Goal: Navigation & Orientation: Find specific page/section

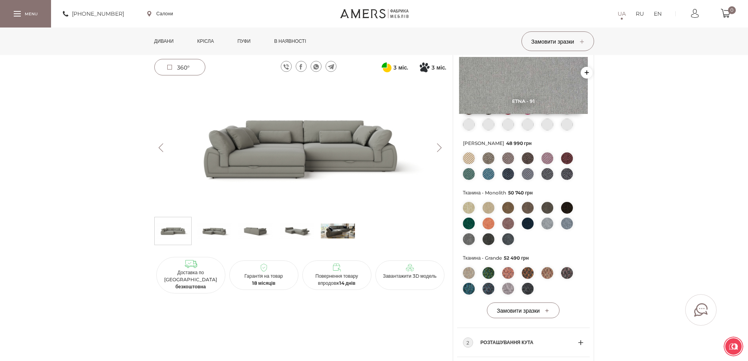
scroll to position [79, 0]
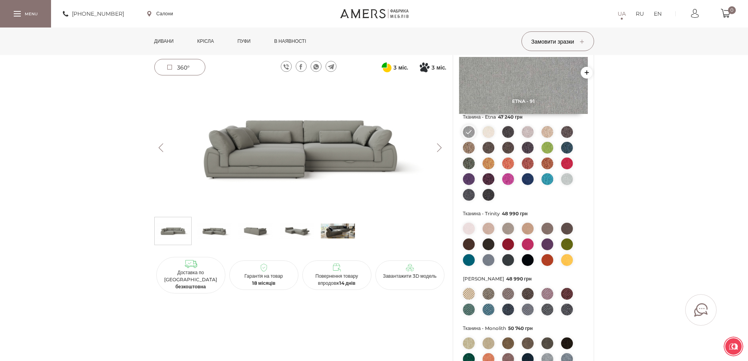
click at [212, 44] on link "Крісла" at bounding box center [205, 40] width 28 height 27
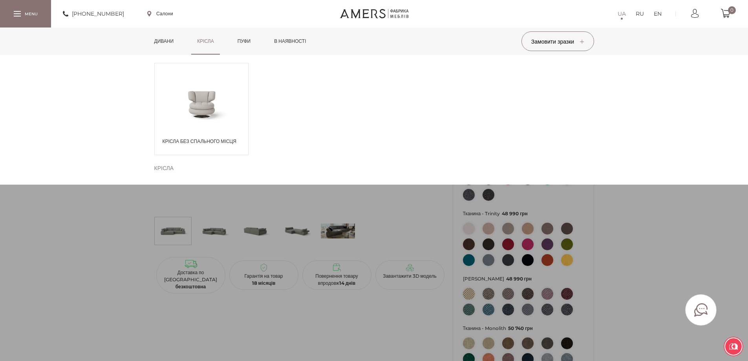
click at [228, 92] on span at bounding box center [201, 104] width 93 height 46
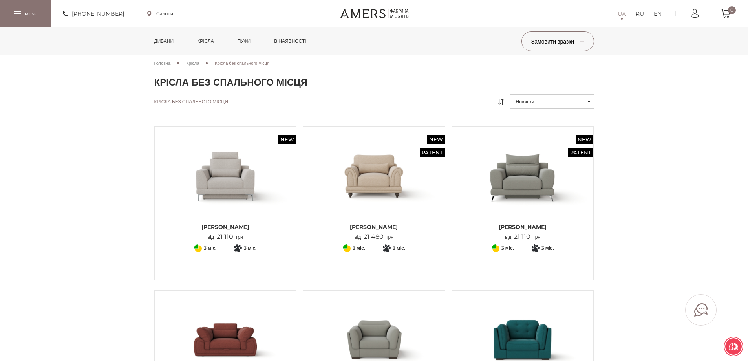
click at [166, 41] on link "Дивани" at bounding box center [163, 40] width 31 height 27
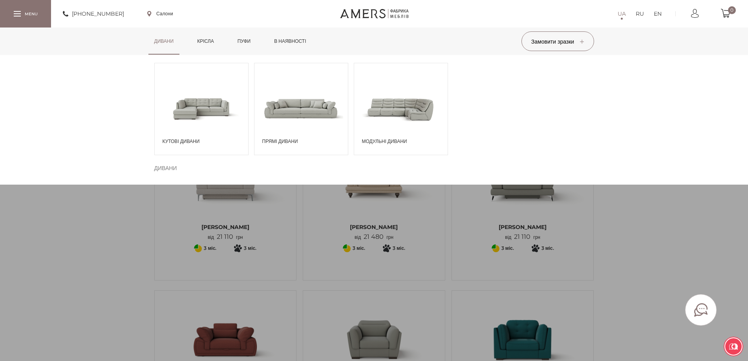
click at [328, 137] on div "Прямі дивани" at bounding box center [301, 109] width 94 height 92
